Goal: Check status

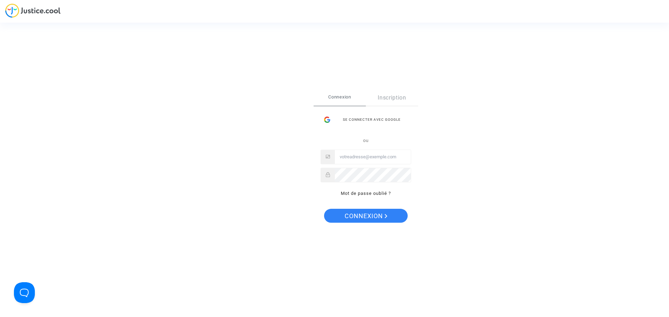
type input "suares.maeva@hotmail.com"
click at [368, 212] on span "Connexion" at bounding box center [365, 216] width 43 height 15
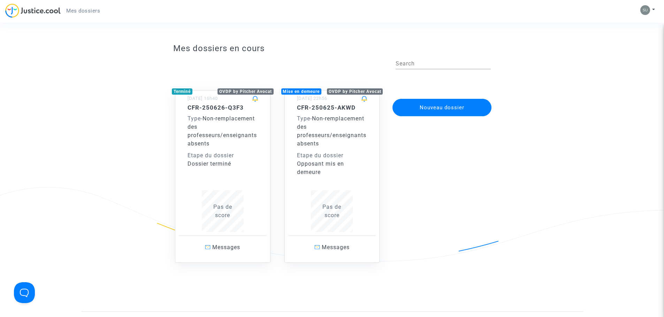
click at [327, 189] on div "CFR-250625-AKWD Type - Non-remplacement des professeurs/enseignants absents Eta…" at bounding box center [332, 168] width 70 height 128
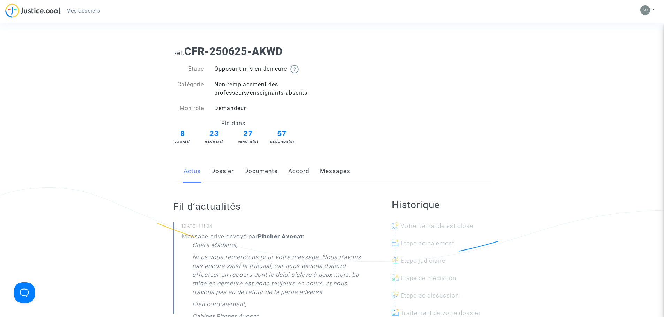
click at [254, 172] on link "Documents" at bounding box center [260, 171] width 33 height 23
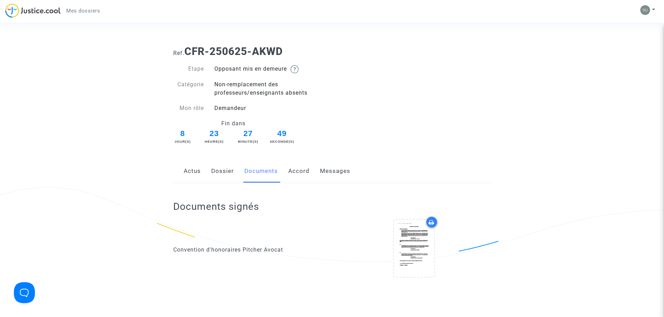
click at [194, 178] on link "Actus" at bounding box center [192, 171] width 17 height 23
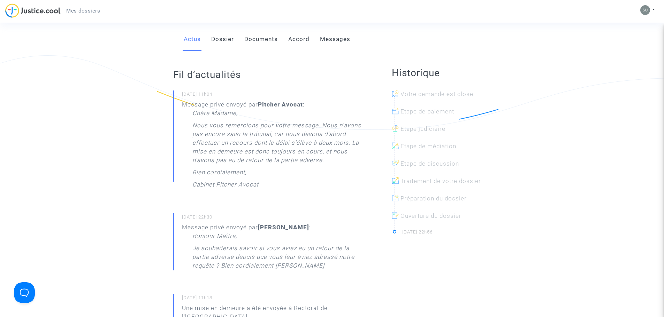
scroll to position [174, 0]
